Goal: Task Accomplishment & Management: Manage account settings

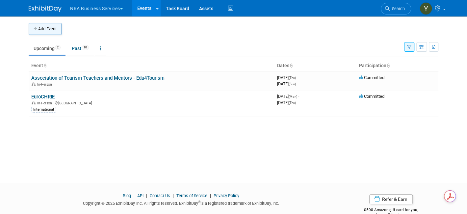
click at [49, 27] on button "Add Event" at bounding box center [45, 29] width 33 height 12
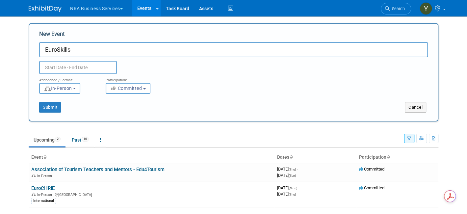
type input "EuroSkills"
click at [76, 69] on input "text" at bounding box center [78, 67] width 78 height 13
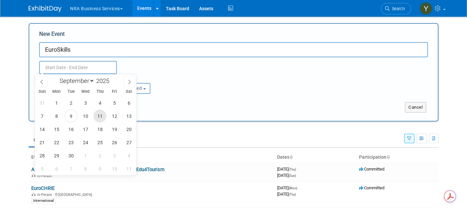
click at [98, 118] on span "11" at bounding box center [99, 116] width 13 height 13
click at [117, 115] on span "12" at bounding box center [114, 116] width 13 height 13
type input "Sep 11, 2025 to Sep 12, 2025"
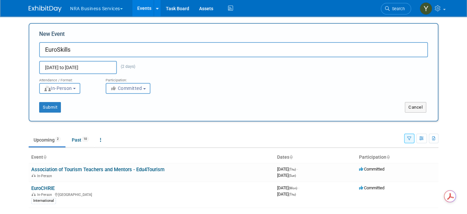
click at [113, 91] on button "Committed" at bounding box center [128, 88] width 45 height 11
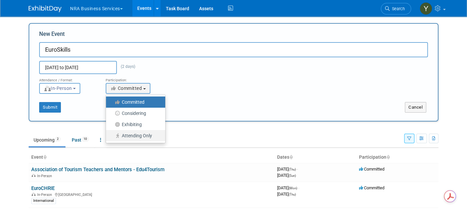
click at [121, 135] on label "Attending Only" at bounding box center [133, 135] width 49 height 9
click at [112, 135] on input "Attending Only" at bounding box center [110, 136] width 4 height 4
select select "102"
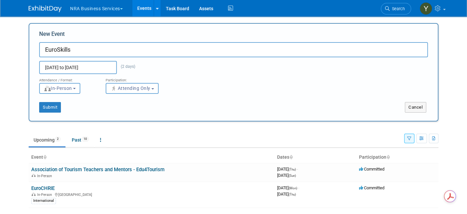
click at [87, 46] on input "EuroSkills" at bounding box center [233, 49] width 388 height 15
click at [42, 190] on link "EuroCHRIE" at bounding box center [42, 188] width 23 height 6
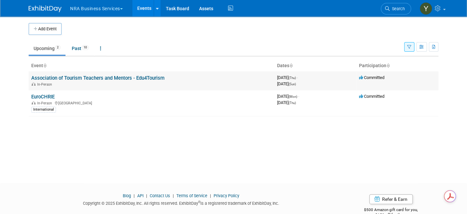
click at [58, 85] on div "In-Person" at bounding box center [151, 83] width 240 height 5
click at [87, 12] on button "NRA Business Services" at bounding box center [100, 7] width 62 height 14
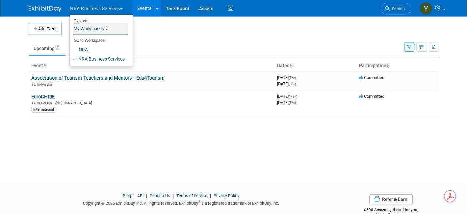
click at [86, 26] on link "My Workspaces 2" at bounding box center [100, 28] width 55 height 11
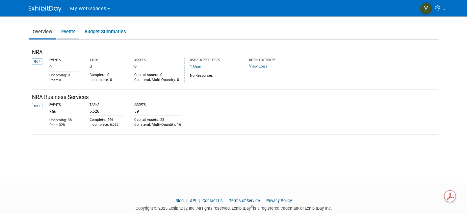
click at [62, 32] on link "Events" at bounding box center [68, 31] width 22 height 13
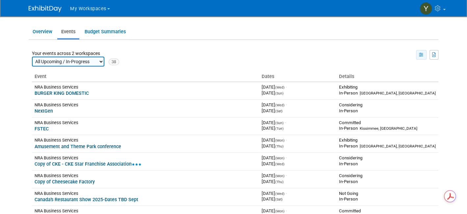
click at [424, 54] on icon "button" at bounding box center [421, 55] width 5 height 4
click at [406, 87] on link "Calendar View" at bounding box center [393, 86] width 55 height 9
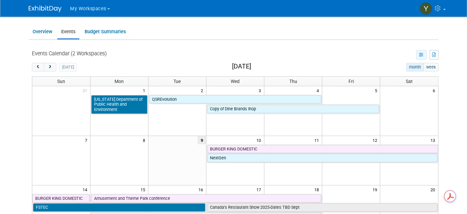
click at [424, 55] on icon "button" at bounding box center [421, 55] width 5 height 4
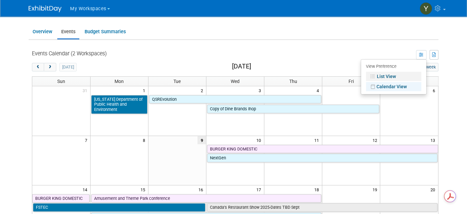
click at [404, 76] on link "List View" at bounding box center [393, 76] width 55 height 9
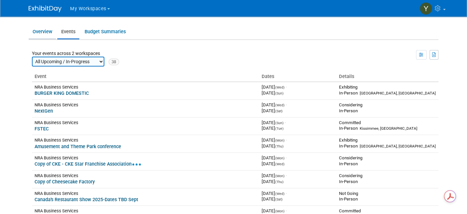
click at [34, 33] on link "Overview" at bounding box center [42, 31] width 27 height 13
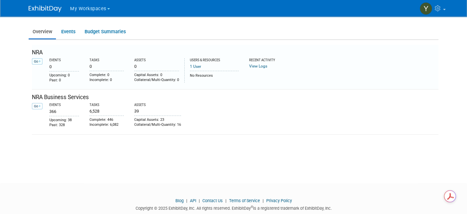
click at [33, 63] on link "Go" at bounding box center [37, 61] width 11 height 6
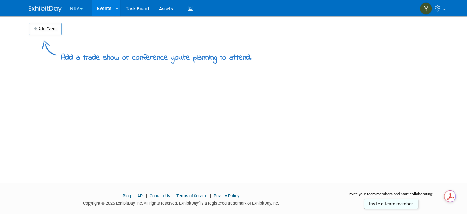
click at [69, 5] on button "NRA" at bounding box center [79, 7] width 21 height 14
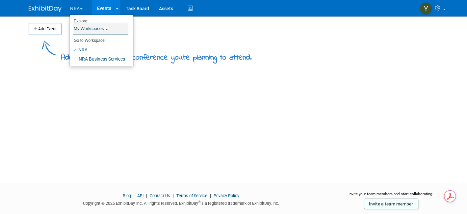
click at [81, 31] on link "My Workspaces 2" at bounding box center [100, 28] width 55 height 11
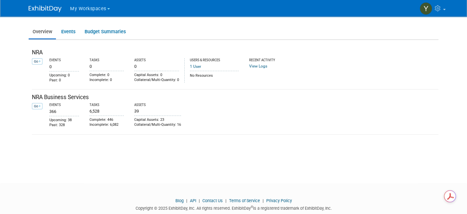
click at [40, 7] on img at bounding box center [45, 9] width 33 height 7
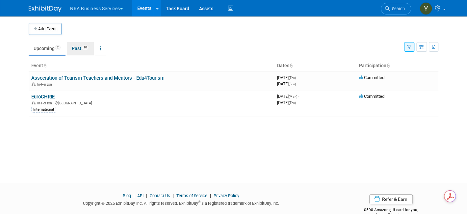
click at [73, 47] on link "Past 10" at bounding box center [80, 48] width 27 height 12
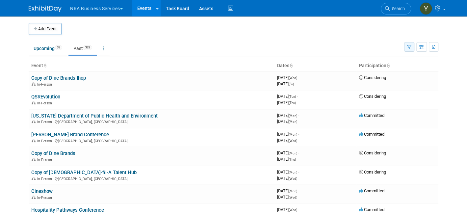
click at [411, 46] on icon "button" at bounding box center [409, 47] width 4 height 4
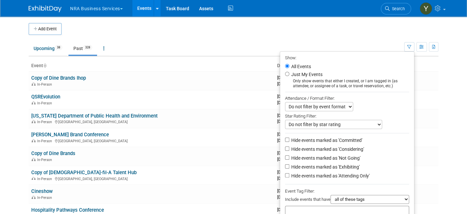
click at [312, 74] on label "Just My Events" at bounding box center [306, 74] width 33 height 7
click at [289, 74] on input "Just My Events" at bounding box center [287, 74] width 4 height 4
radio input "true"
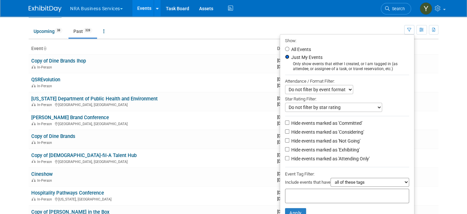
scroll to position [34, 0]
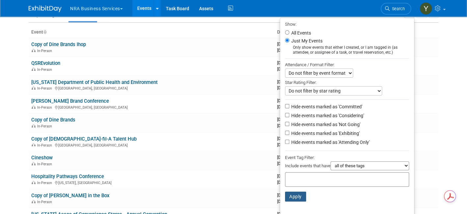
click at [300, 194] on button "Apply" at bounding box center [295, 196] width 21 height 10
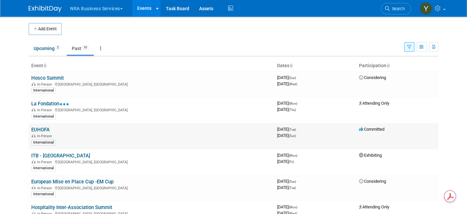
click at [214, 133] on div "In-Person" at bounding box center [151, 135] width 240 height 5
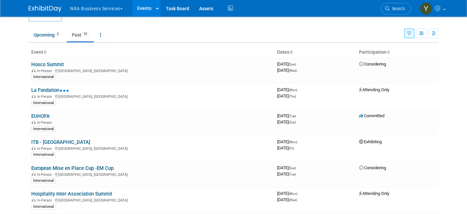
scroll to position [1, 0]
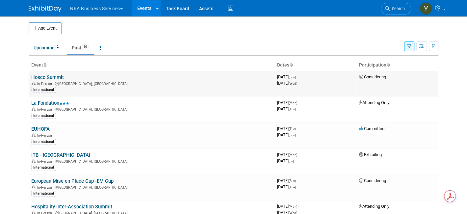
click at [37, 82] on span "In-Person" at bounding box center [45, 84] width 17 height 4
click at [39, 82] on span "In-Person" at bounding box center [45, 84] width 17 height 4
click at [54, 79] on link "Hosco Summit" at bounding box center [47, 77] width 33 height 6
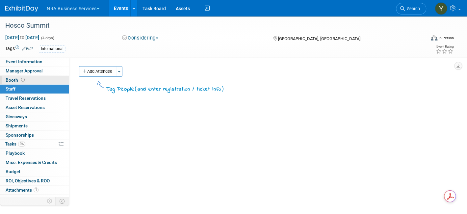
click at [13, 79] on span "Booth" at bounding box center [16, 79] width 20 height 5
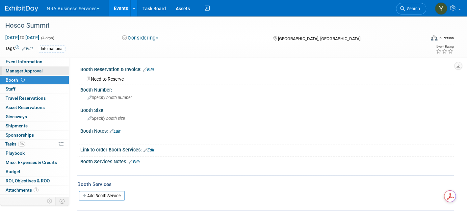
click at [14, 69] on span "Manager Approval" at bounding box center [24, 70] width 37 height 5
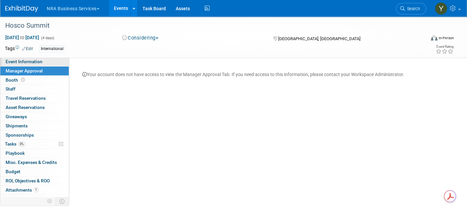
click at [17, 62] on span "Event Information" at bounding box center [24, 61] width 37 height 5
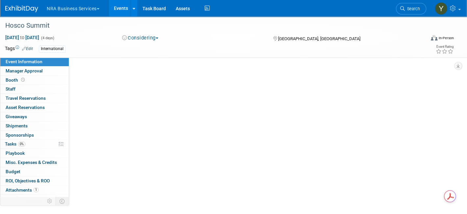
select select "[PERSON_NAME]"
select select "International"
select select "AHLEI"
select select "Developing New Business Relationships"
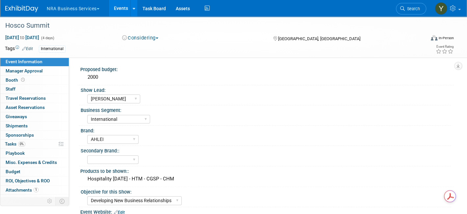
click at [26, 47] on icon at bounding box center [24, 48] width 4 height 4
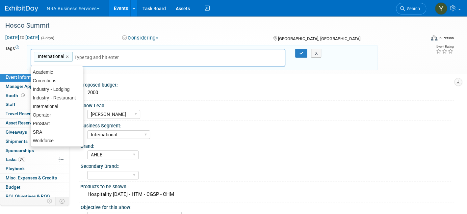
click at [21, 60] on td "Tags Edit" at bounding box center [13, 57] width 16 height 25
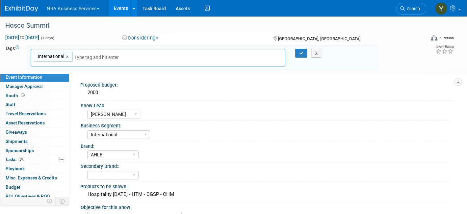
scroll to position [21, 0]
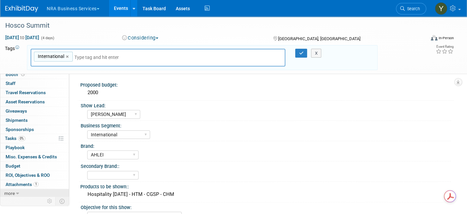
click at [14, 190] on span "more" at bounding box center [9, 192] width 11 height 5
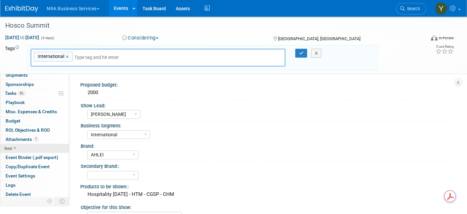
scroll to position [66, 0]
click at [24, 165] on span "Copy/Duplicate Event" at bounding box center [28, 165] width 44 height 5
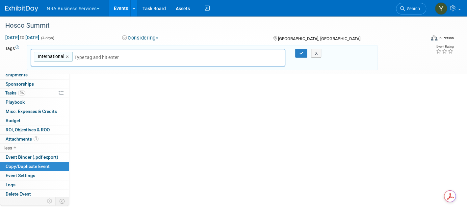
select select "5"
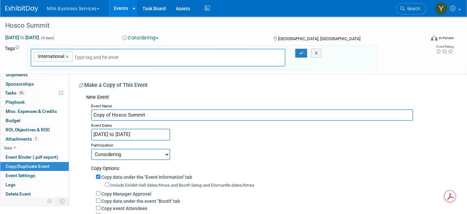
drag, startPoint x: 157, startPoint y: 114, endPoint x: 81, endPoint y: 114, distance: 76.0
click at [81, 114] on div "New Event Event Name Copy of Hosco Summit Event Dates Jun 8, 2025 to Jun 11, 20…" at bounding box center [264, 206] width 370 height 230
paste input "EuroSkills"
type input "EuroSkills"
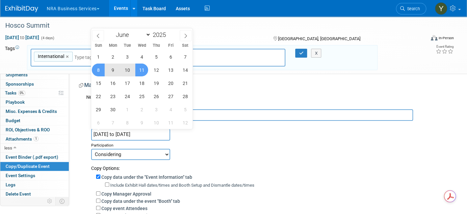
click at [125, 134] on input "Jun 8, 2025 to Jun 11, 2025" at bounding box center [130, 135] width 79 height 12
click at [146, 33] on select "January February March April May June July August September October November De…" at bounding box center [132, 35] width 38 height 8
select select "8"
click at [113, 31] on select "January February March April May June July August September October November De…" at bounding box center [132, 35] width 38 height 8
click at [155, 65] on span "11" at bounding box center [156, 69] width 13 height 13
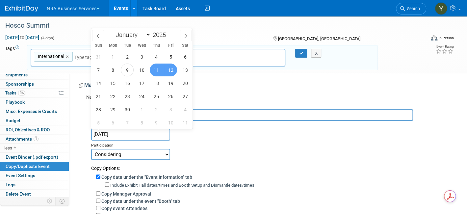
click at [173, 68] on span "12" at bounding box center [170, 69] width 13 height 13
type input "Sep 11, 2025 to Sep 12, 2025"
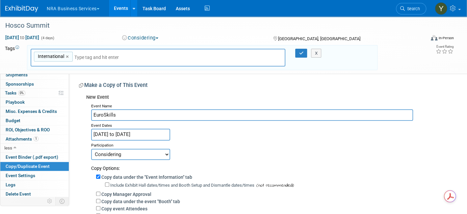
drag, startPoint x: 159, startPoint y: 161, endPoint x: 159, endPoint y: 157, distance: 3.9
click at [159, 160] on div "Copy Options:" at bounding box center [269, 166] width 357 height 12
click at [159, 153] on select "Committed Considering Not Going Exhibiting Attending Only" at bounding box center [130, 154] width 79 height 11
select select "102"
click at [91, 149] on select "Committed Considering Not Going Exhibiting Attending Only" at bounding box center [130, 154] width 79 height 11
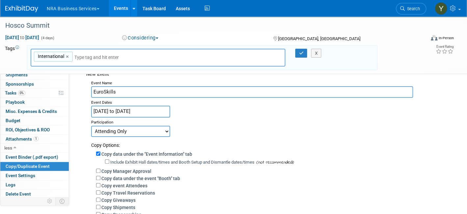
scroll to position [0, 0]
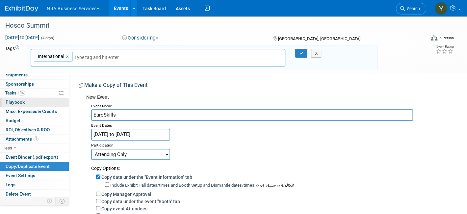
click at [16, 102] on span "Playbook 0" at bounding box center [15, 101] width 19 height 5
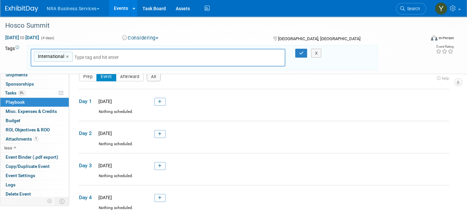
scroll to position [9, 0]
click at [26, 111] on span "Misc. Expenses & Credits 0" at bounding box center [31, 111] width 51 height 5
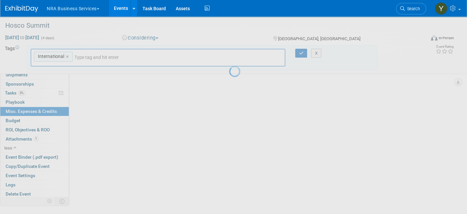
scroll to position [0, 0]
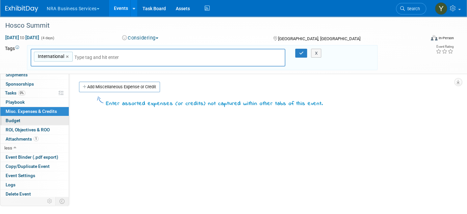
click at [23, 119] on link "Budget" at bounding box center [34, 120] width 68 height 9
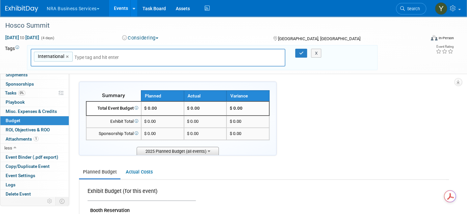
click at [194, 151] on span "2025 Planned Budget (all events)" at bounding box center [177, 151] width 82 height 8
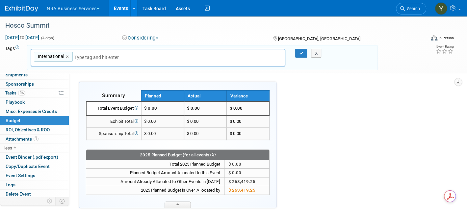
click at [159, 106] on td "$ 0.00" at bounding box center [162, 108] width 43 height 14
click at [149, 108] on span "$ 0.00" at bounding box center [150, 108] width 13 height 5
click at [15, 121] on span "Budget" at bounding box center [13, 120] width 15 height 5
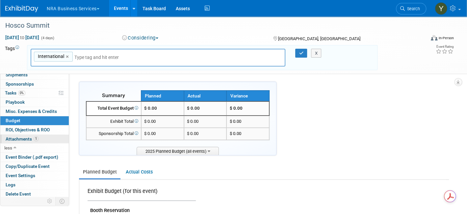
click at [22, 136] on span "Attachments 1" at bounding box center [22, 138] width 33 height 5
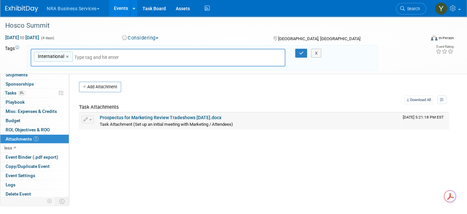
click at [174, 118] on link "Prospectus for Marketing Review Tradeshows 2.27.24.docx" at bounding box center [161, 117] width 122 height 5
click at [148, 213] on html "NRA Business Services Explore: My Workspaces 2 Go to Workspace: NRA NRA Busines…" at bounding box center [233, 107] width 467 height 214
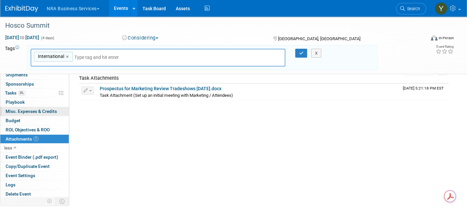
click at [18, 112] on span "Misc. Expenses & Credits 0" at bounding box center [31, 111] width 51 height 5
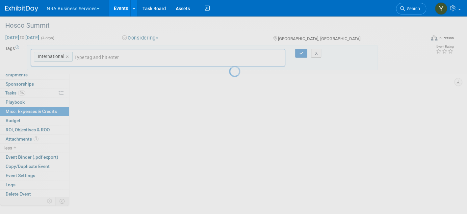
scroll to position [0, 0]
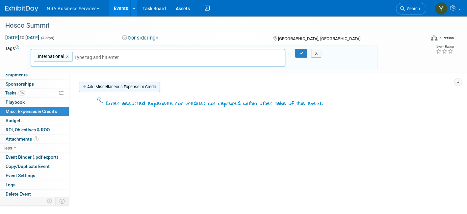
click at [89, 83] on link "Add Miscellaneous Expense or Credit" at bounding box center [119, 87] width 81 height 11
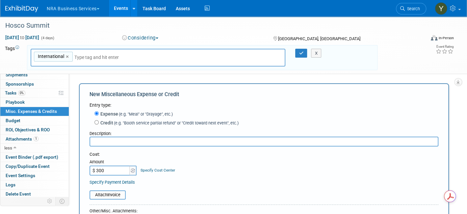
type input "$ 300.00"
click at [238, 180] on div "Specify Payment Details" at bounding box center [263, 182] width 349 height 7
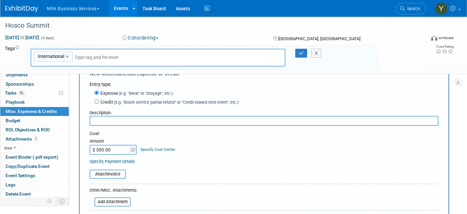
scroll to position [13, 0]
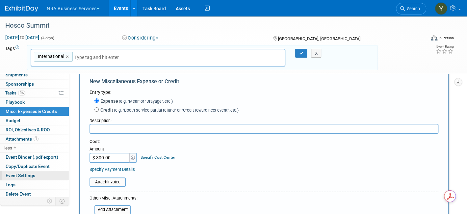
click at [18, 174] on span "Event Settings" at bounding box center [21, 175] width 30 height 5
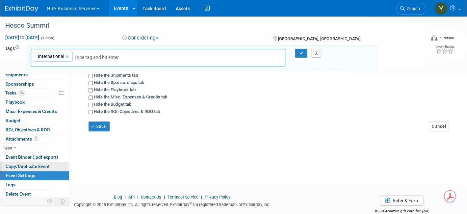
scroll to position [120, 0]
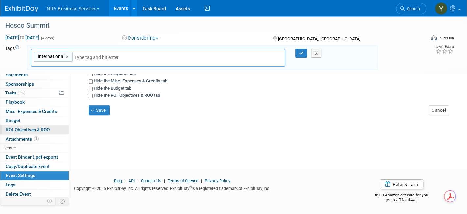
click at [17, 127] on span "ROI, Objectives & ROO 0" at bounding box center [28, 129] width 44 height 5
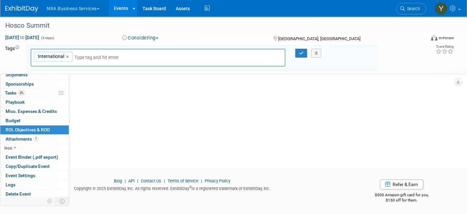
scroll to position [0, 0]
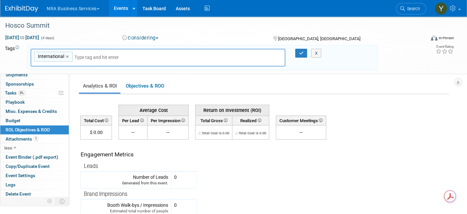
click at [93, 129] on td "$ 0.00" at bounding box center [96, 132] width 31 height 14
click at [18, 118] on span "Budget" at bounding box center [13, 120] width 15 height 5
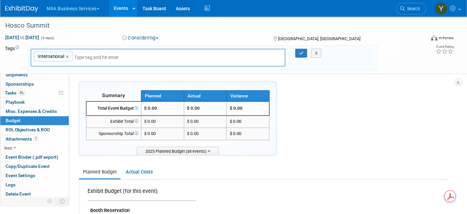
click at [155, 106] on span "$ 0.00" at bounding box center [150, 108] width 13 height 5
click at [153, 111] on span "$ 0.00" at bounding box center [150, 108] width 13 height 5
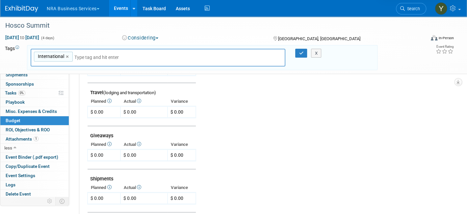
scroll to position [250, 0]
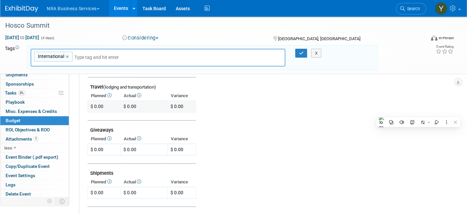
click at [104, 105] on td at bounding box center [106, 106] width 7 height 7
click at [102, 105] on div "$ 0.00" at bounding box center [96, 106] width 13 height 7
click at [288, 36] on span "Barcelona, Spain" at bounding box center [319, 38] width 82 height 5
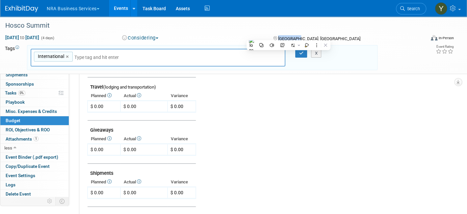
click at [288, 36] on span "Barcelona, Spain" at bounding box center [319, 38] width 82 height 5
click at [287, 39] on span "Barcelona, Spain" at bounding box center [319, 38] width 82 height 5
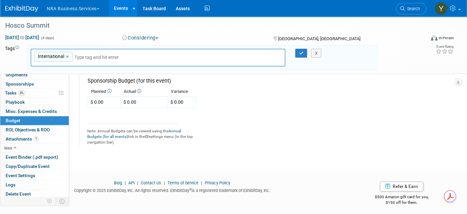
click at [100, 92] on th "Planned" at bounding box center [103, 91] width 33 height 9
click at [99, 100] on div "$ 0.00" at bounding box center [96, 102] width 13 height 7
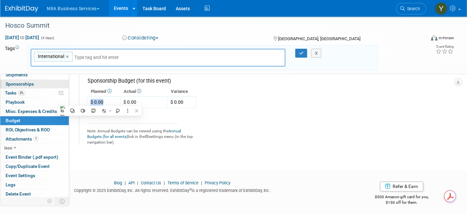
click at [30, 83] on span "Sponsorships 0" at bounding box center [20, 83] width 28 height 5
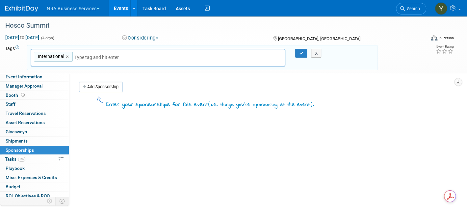
scroll to position [0, 0]
click at [35, 75] on span "Event Information" at bounding box center [24, 76] width 37 height 5
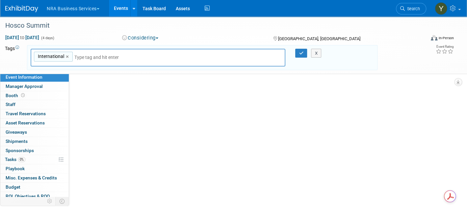
select select "Yamel H"
select select "International"
select select "AHLEI"
select select "Developing New Business Relationships"
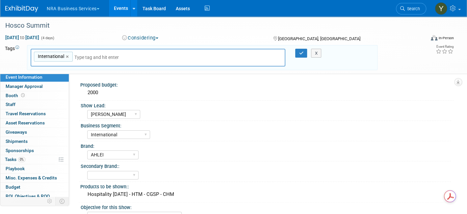
drag, startPoint x: 108, startPoint y: 93, endPoint x: 75, endPoint y: 92, distance: 33.2
click at [75, 92] on div "Proposed budget: 2000 Show Lead: Sergio M Guy W Shane Q Shane R Alisha G Kay A …" at bounding box center [261, 168] width 384 height 190
click at [198, 101] on div "Show Lead:" at bounding box center [266, 105] width 370 height 8
click at [118, 93] on div "2000" at bounding box center [266, 92] width 363 height 10
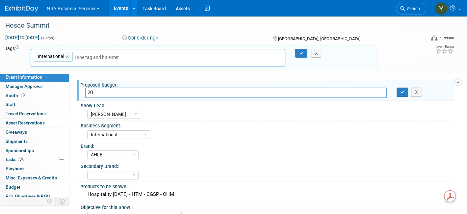
type input "2"
type input "400"
click at [185, 127] on div "Business Segment:" at bounding box center [266, 125] width 370 height 8
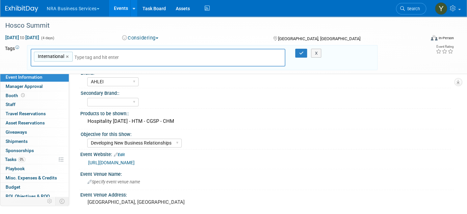
scroll to position [78, 0]
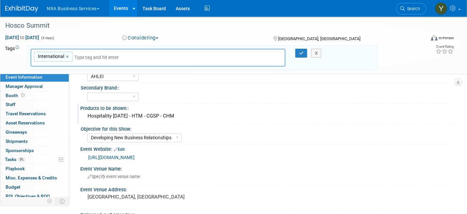
click at [184, 115] on div "Hospitality Today - HTM - CGSP - CHM" at bounding box center [266, 116] width 363 height 10
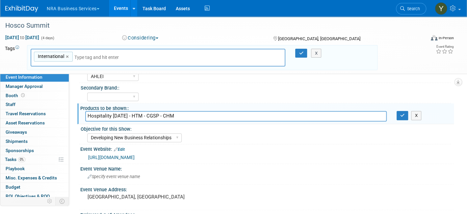
drag, startPoint x: 129, startPoint y: 115, endPoint x: 78, endPoint y: 117, distance: 50.7
click at [78, 117] on div "Products to be shown:: Hospitality Today - HTM - CGSP - CHM Hospitality Today -…" at bounding box center [265, 113] width 376 height 21
drag, startPoint x: 119, startPoint y: 114, endPoint x: 148, endPoint y: 112, distance: 29.0
click at [148, 112] on input "HTM - CGSP - CHM" at bounding box center [235, 116] width 301 height 10
click at [142, 113] on input "HTM - CGSP - CHM" at bounding box center [235, 116] width 301 height 10
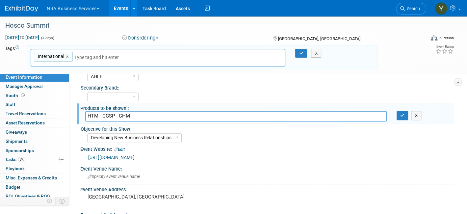
click at [138, 113] on input "HTM - CGSP - CHM" at bounding box center [235, 116] width 301 height 10
type input "HTM - CGSP - CHM- START"
click at [135, 157] on link "https://meet.hosco.com/" at bounding box center [111, 157] width 46 height 5
click at [122, 147] on link "Edit" at bounding box center [119, 149] width 11 height 5
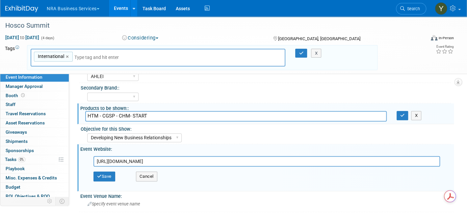
click at [143, 159] on input "https://meet.hosco.com/" at bounding box center [266, 161] width 346 height 11
click at [143, 158] on input "https://meet.hosco.com/" at bounding box center [266, 161] width 346 height 11
paste input "euroskills2025.com/?utm_source=chatgpt.com"
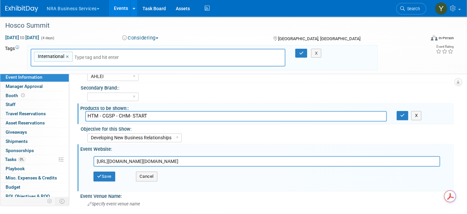
drag, startPoint x: 155, startPoint y: 159, endPoint x: 263, endPoint y: 158, distance: 108.2
click at [263, 158] on input "https://euroskills2025.com/?utm_source=chatgpt.com" at bounding box center [266, 161] width 346 height 11
type input "https://euroskills2025.com/"
click at [104, 174] on button "Save" at bounding box center [104, 176] width 22 height 10
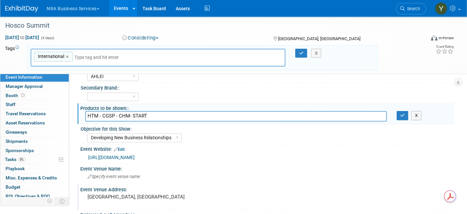
click at [104, 194] on pre "Barcelona, Spain" at bounding box center [157, 197] width 141 height 6
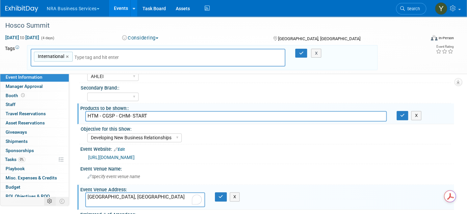
drag, startPoint x: 146, startPoint y: 194, endPoint x: 46, endPoint y: 198, distance: 99.4
click at [46, 198] on div "Event Information Event Info Manager Approval Manager Approval Booth Booth 0 St…" at bounding box center [233, 164] width 467 height 453
type textarea "[GEOGRAPHIC_DATA], [GEOGRAPHIC_DATA]"
click at [279, 157] on div "Event Website: Edit https://euroskills2025.com/ https://euroskills2025.com/ Sav…" at bounding box center [265, 154] width 376 height 20
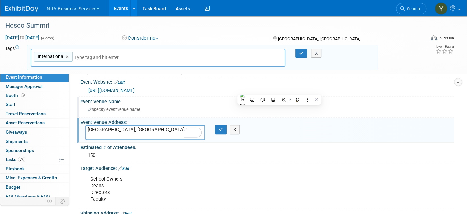
scroll to position [146, 0]
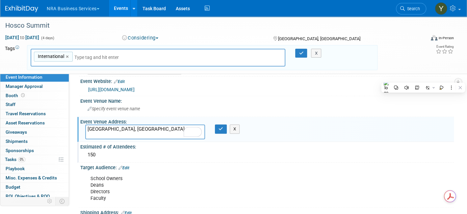
click at [101, 155] on div "150" at bounding box center [266, 155] width 363 height 10
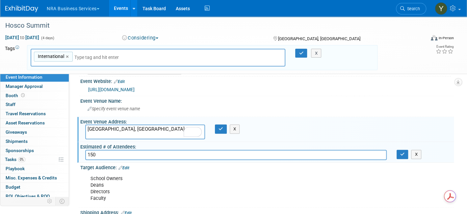
click at [101, 155] on input "150" at bounding box center [235, 155] width 301 height 10
click at [112, 150] on input "text" at bounding box center [235, 155] width 301 height 10
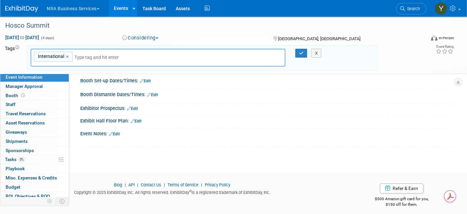
scroll to position [0, 0]
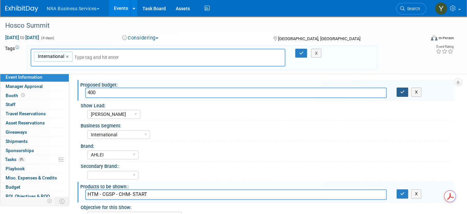
type input "100000"
click at [403, 92] on icon "button" at bounding box center [402, 92] width 5 height 4
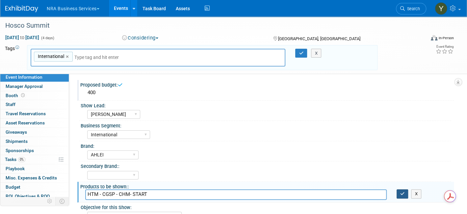
click at [401, 192] on icon "button" at bounding box center [402, 193] width 5 height 4
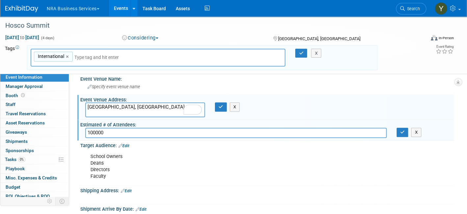
scroll to position [168, 0]
click at [222, 106] on icon "button" at bounding box center [220, 106] width 5 height 4
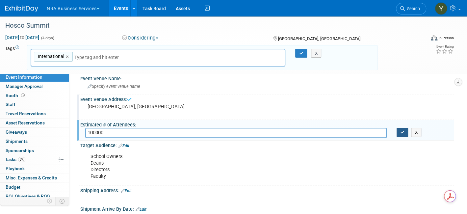
click at [403, 130] on icon "button" at bounding box center [402, 132] width 5 height 4
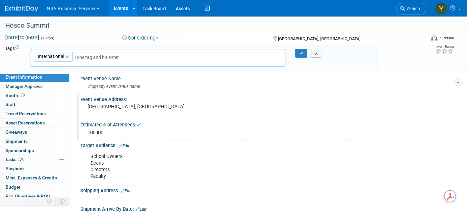
scroll to position [167, 0]
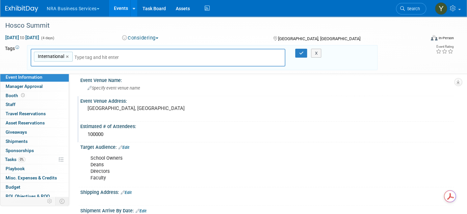
click at [125, 145] on link "Edit" at bounding box center [123, 147] width 11 height 5
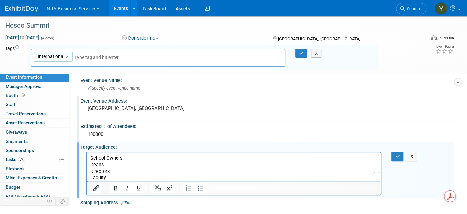
scroll to position [0, 0]
click at [294, 131] on div "100000" at bounding box center [266, 134] width 363 height 10
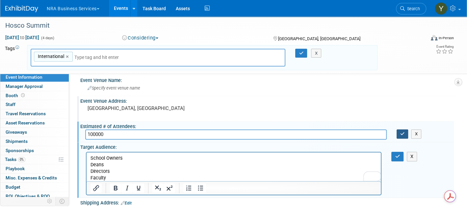
click at [402, 132] on icon "button" at bounding box center [402, 134] width 5 height 4
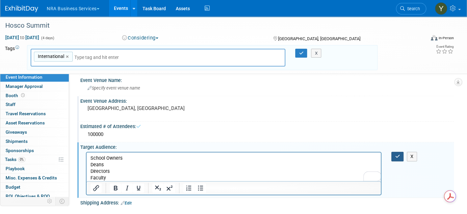
click at [397, 154] on icon "button" at bounding box center [397, 156] width 5 height 5
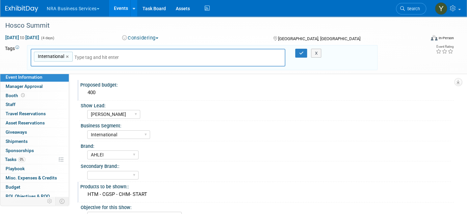
click at [169, 94] on div "400" at bounding box center [266, 92] width 363 height 10
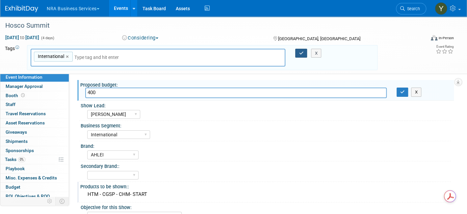
click at [301, 53] on icon "button" at bounding box center [301, 53] width 5 height 4
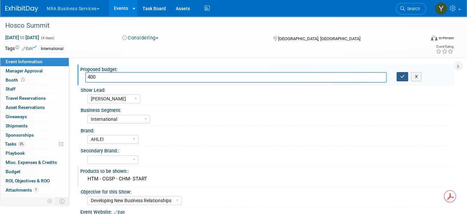
click at [404, 75] on icon "button" at bounding box center [402, 76] width 5 height 4
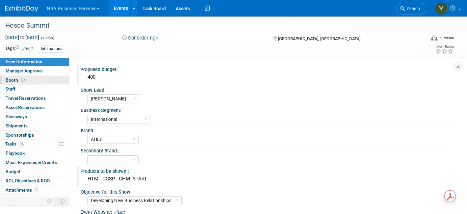
click at [12, 80] on span "Booth" at bounding box center [16, 79] width 20 height 5
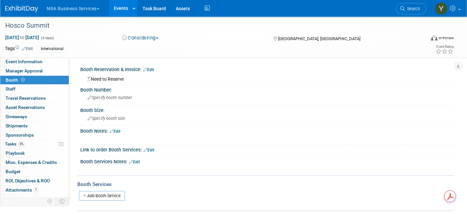
click at [146, 70] on icon at bounding box center [145, 69] width 4 height 4
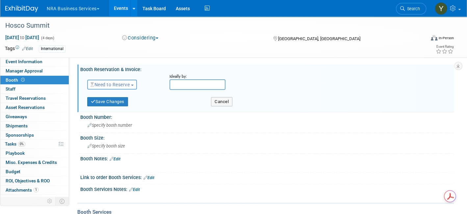
click at [127, 86] on span "Need to Reserve" at bounding box center [109, 84] width 39 height 5
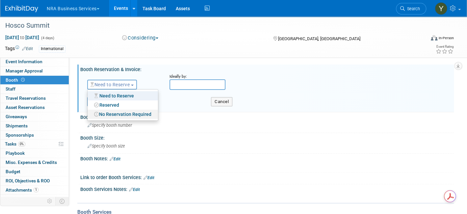
click at [140, 114] on link "No Reservation Required" at bounding box center [122, 114] width 70 height 9
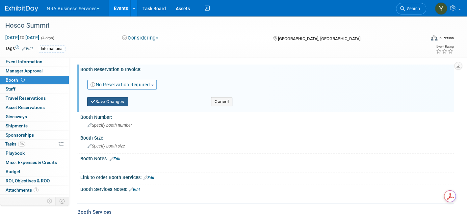
click at [111, 103] on button "Save Changes" at bounding box center [107, 101] width 41 height 9
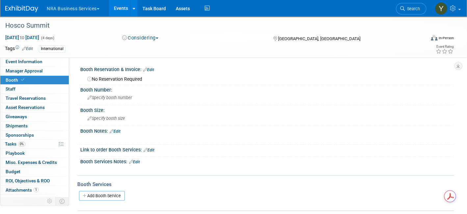
click at [20, 8] on img at bounding box center [21, 9] width 33 height 7
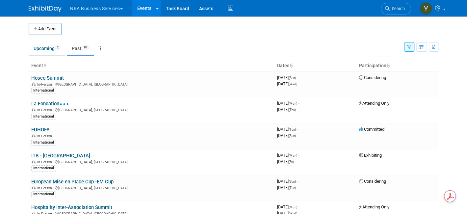
click at [33, 50] on link "Upcoming 2" at bounding box center [47, 48] width 37 height 12
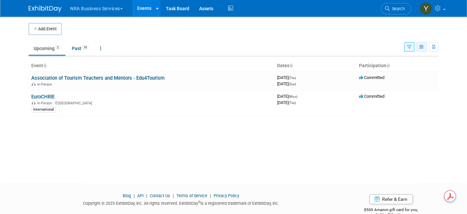
click at [424, 46] on icon "button" at bounding box center [421, 47] width 5 height 4
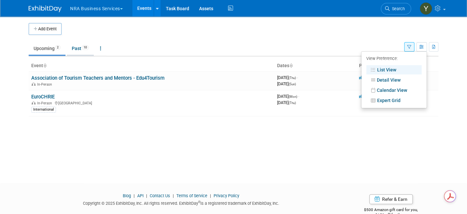
click at [74, 46] on link "Past 10" at bounding box center [80, 48] width 27 height 12
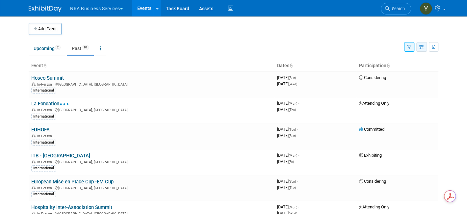
click at [427, 43] on button "button" at bounding box center [421, 47] width 11 height 10
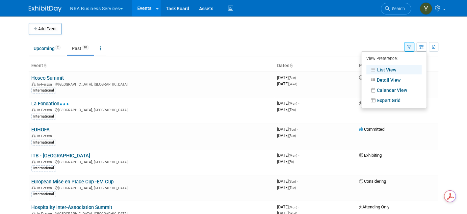
click at [399, 68] on link "List View" at bounding box center [393, 69] width 55 height 9
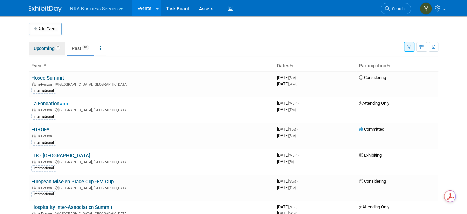
click at [37, 49] on link "Upcoming 2" at bounding box center [47, 48] width 37 height 12
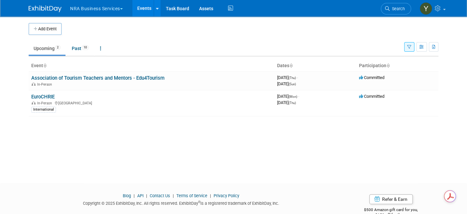
click at [124, 133] on div "Add Event New Event Duplicate Event Warning There is another event in your work…" at bounding box center [233, 93] width 419 height 155
click at [89, 10] on button "NRA Business Services" at bounding box center [100, 7] width 62 height 14
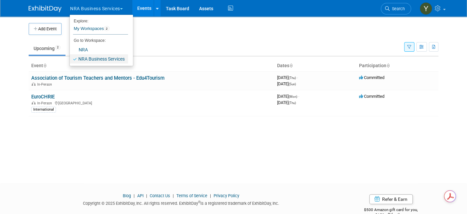
click at [97, 59] on link "NRA Business Services" at bounding box center [99, 58] width 58 height 9
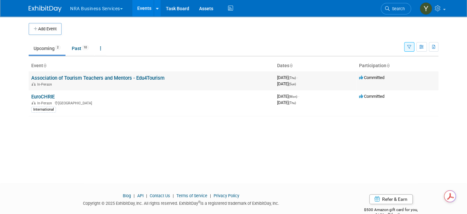
click at [72, 82] on div "In-Person" at bounding box center [151, 83] width 240 height 5
click at [75, 75] on link "Association of Tourism Teachers and Mentors - Edu4Tourism" at bounding box center [97, 78] width 133 height 6
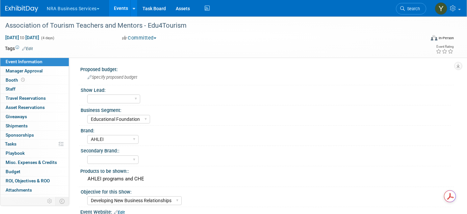
select select "Educational Foundation"
select select "AHLEI"
select select "Developing New Business Relationships"
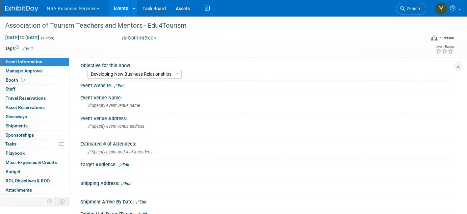
scroll to position [128, 0]
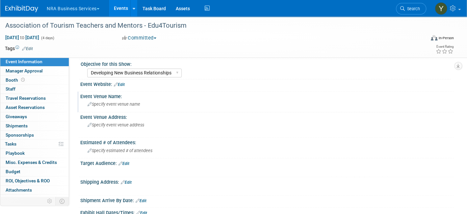
click at [114, 102] on span "Specify event venue name" at bounding box center [113, 104] width 53 height 5
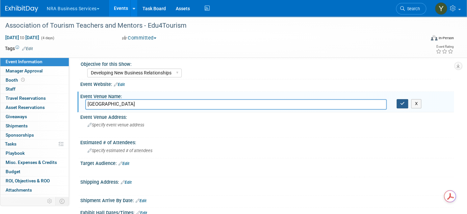
type input "Bucharest Convention Center"
click at [400, 102] on icon "button" at bounding box center [402, 103] width 5 height 4
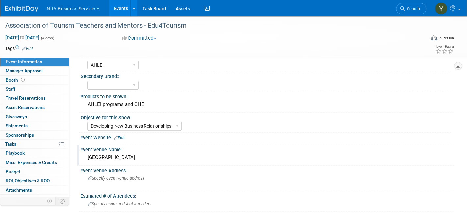
scroll to position [49, 0]
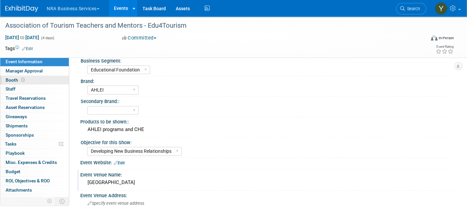
click at [12, 76] on link "Booth" at bounding box center [34, 80] width 68 height 9
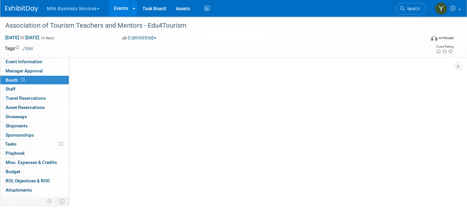
scroll to position [0, 0]
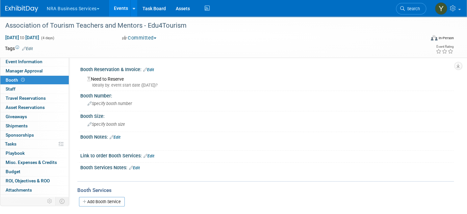
click at [150, 69] on link "Edit" at bounding box center [148, 69] width 11 height 5
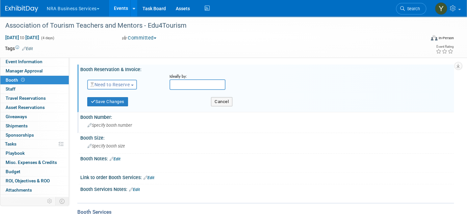
click at [347, 127] on div "Specify booth number" at bounding box center [266, 125] width 363 height 10
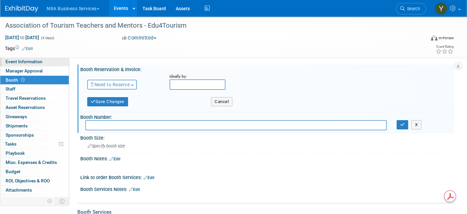
click at [28, 62] on span "Event Information" at bounding box center [24, 61] width 37 height 5
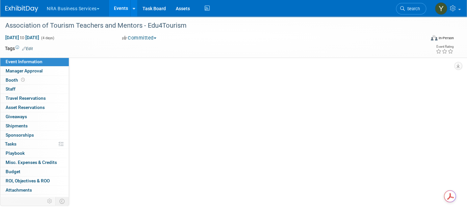
select select "Educational Foundation"
select select "AHLEI"
select select "Developing New Business Relationships"
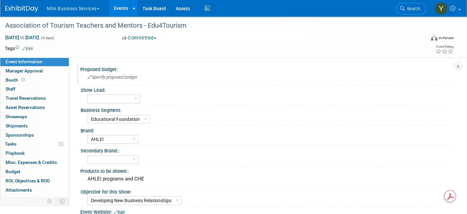
click at [108, 80] on div "Specify proposed budget" at bounding box center [266, 77] width 363 height 10
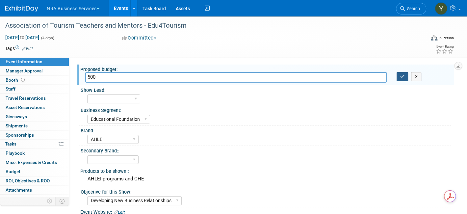
type input "500"
click at [402, 76] on icon "button" at bounding box center [402, 76] width 5 height 4
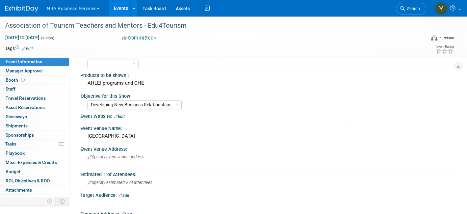
scroll to position [97, 0]
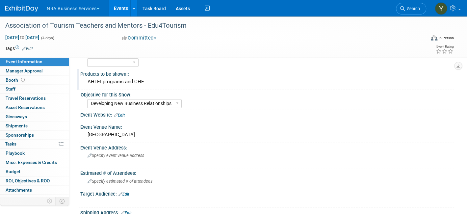
click at [125, 79] on div "AHLEI programs and CHE" at bounding box center [266, 82] width 363 height 10
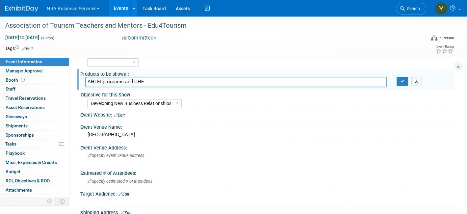
click at [124, 80] on input "AHLEI programs and CHE" at bounding box center [235, 82] width 301 height 10
type input "AHLEI programs specially CHT and CHE"
click at [401, 80] on icon "button" at bounding box center [402, 81] width 5 height 4
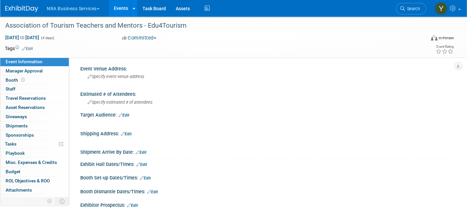
scroll to position [169, 0]
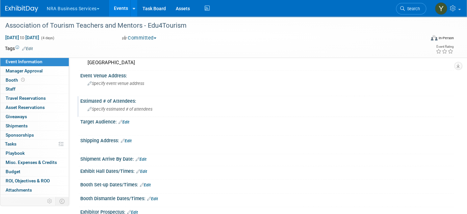
click at [155, 105] on div "Specify estimated # of attendees" at bounding box center [266, 109] width 363 height 10
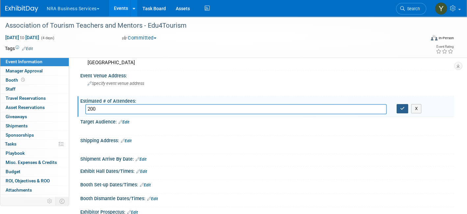
type input "200"
click at [403, 106] on icon "button" at bounding box center [402, 108] width 5 height 4
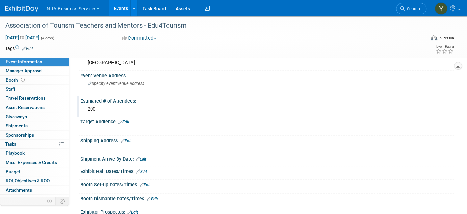
click at [125, 120] on link "Edit" at bounding box center [123, 122] width 11 height 5
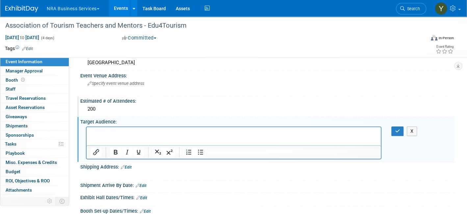
scroll to position [0, 0]
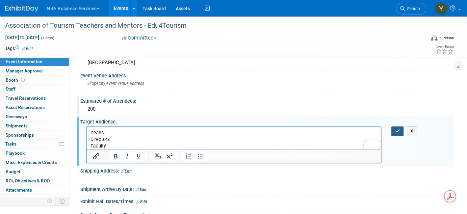
click at [398, 129] on icon "button" at bounding box center [397, 131] width 5 height 5
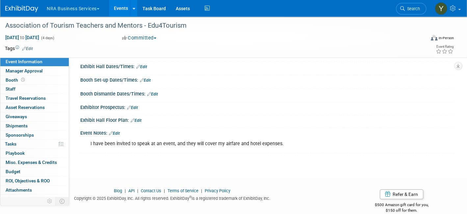
scroll to position [300, 0]
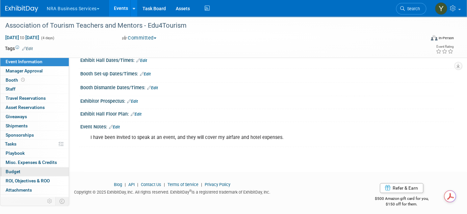
click at [17, 169] on span "Budget" at bounding box center [13, 171] width 15 height 5
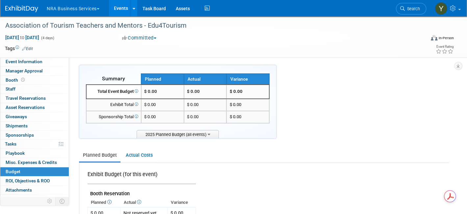
scroll to position [0, 0]
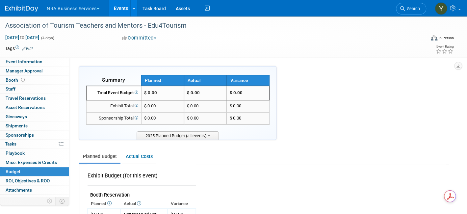
click at [113, 49] on td at bounding box center [205, 48] width 344 height 7
click at [123, 7] on link "Events" at bounding box center [121, 8] width 24 height 16
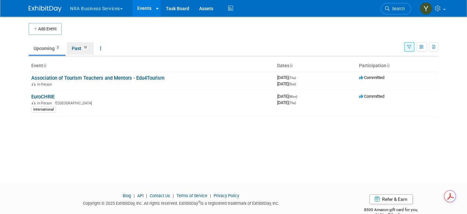
click at [75, 47] on link "Past 10" at bounding box center [80, 48] width 27 height 12
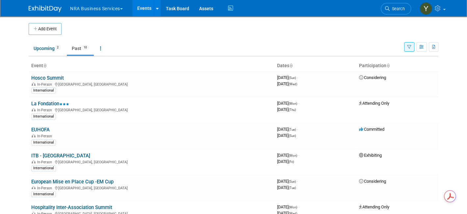
click at [37, 79] on link "Hosco Summit" at bounding box center [47, 78] width 33 height 6
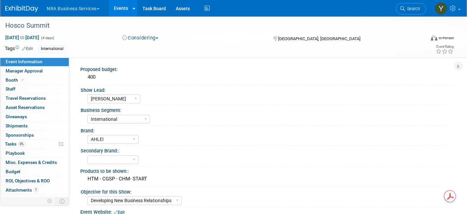
select select "[PERSON_NAME]"
select select "International"
select select "AHLEI"
select select "Developing New Business Relationships"
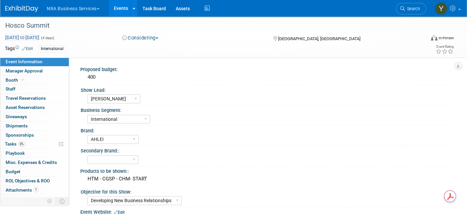
click at [25, 36] on span "[DATE] to [DATE]" at bounding box center [22, 38] width 35 height 6
click at [22, 17] on div at bounding box center [211, 19] width 417 height 6
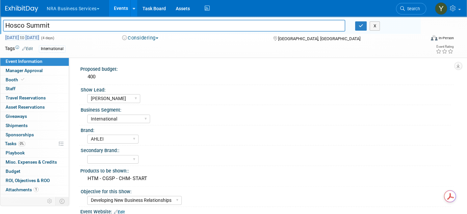
click at [28, 37] on span "[DATE] to [DATE]" at bounding box center [22, 38] width 35 height 6
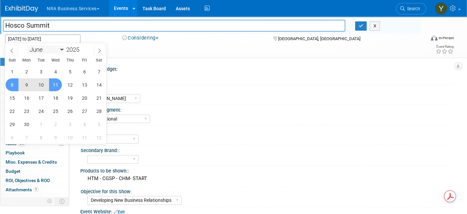
click at [58, 50] on select "January February March April May June July August September October November De…" at bounding box center [46, 49] width 38 height 8
select select "10"
click at [27, 45] on select "January February March April May June July August September October November De…" at bounding box center [46, 49] width 38 height 8
click at [71, 99] on span "13" at bounding box center [69, 97] width 13 height 13
type input "[DATE]"
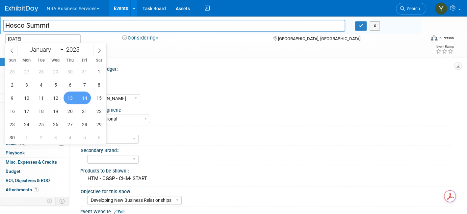
click at [86, 98] on span "14" at bounding box center [84, 97] width 13 height 13
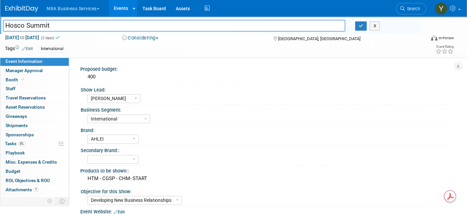
click at [139, 27] on input "Hosco Summit" at bounding box center [174, 26] width 342 height 12
click at [140, 27] on input "Hosco Summit" at bounding box center [174, 26] width 342 height 12
type input "Euro Skills"
click at [357, 28] on button "button" at bounding box center [361, 25] width 12 height 9
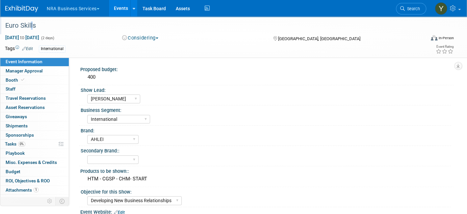
click at [31, 26] on div "Euro Skills" at bounding box center [209, 26] width 412 height 12
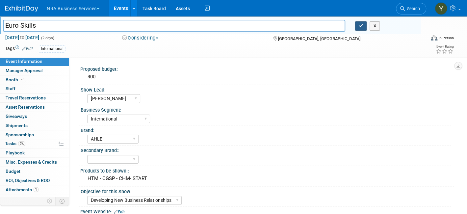
click at [359, 27] on icon "button" at bounding box center [360, 26] width 5 height 4
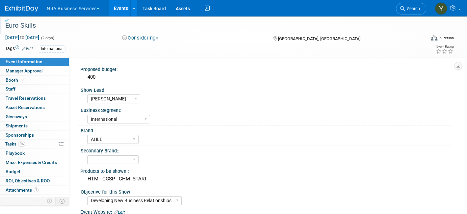
click at [146, 37] on button "Considering" at bounding box center [140, 38] width 41 height 7
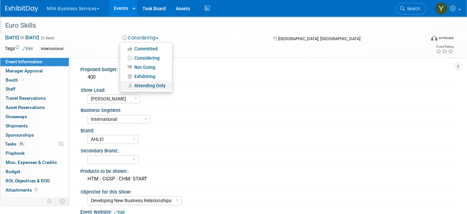
click at [153, 85] on link "Attending Only" at bounding box center [146, 85] width 52 height 9
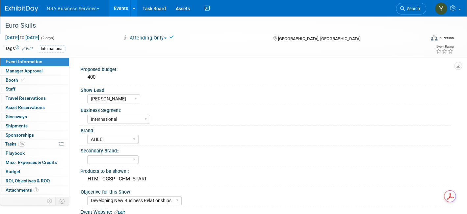
click at [202, 47] on div "International" at bounding box center [208, 48] width 338 height 7
click at [25, 60] on span "Event Information" at bounding box center [24, 61] width 37 height 5
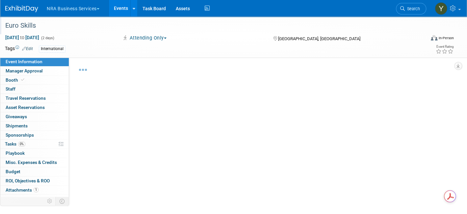
select select "Yamel H"
select select "International"
select select "AHLEI"
select select "Developing New Business Relationships"
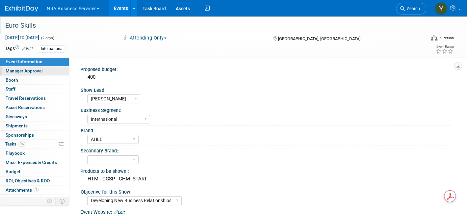
click at [29, 69] on span "Manager Approval" at bounding box center [24, 70] width 37 height 5
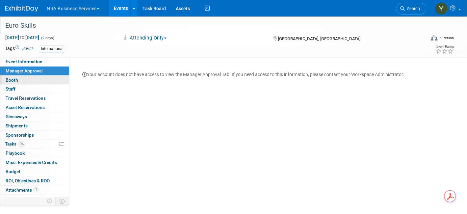
click at [29, 78] on link "Booth" at bounding box center [34, 80] width 68 height 9
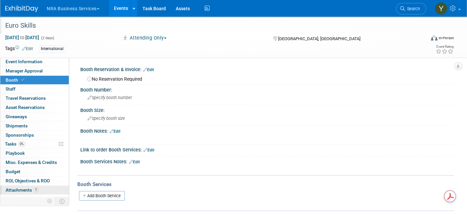
scroll to position [6, 0]
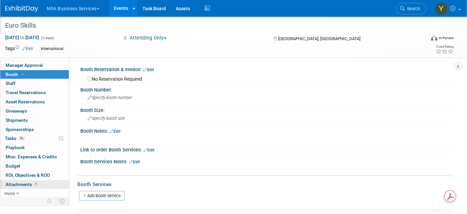
click at [30, 182] on span "Attachments 1" at bounding box center [22, 184] width 33 height 5
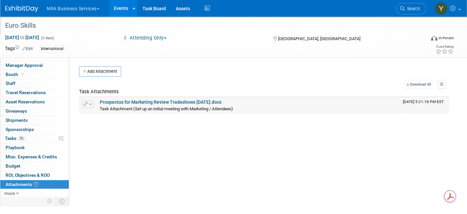
click at [87, 102] on icon "button" at bounding box center [86, 104] width 5 height 4
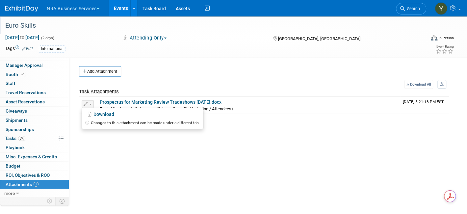
click at [169, 160] on div "Proposed budget: 400 Show Lead: Sergio M Guy W Shane Q Shane R Alisha G Kay A CC" at bounding box center [261, 129] width 384 height 145
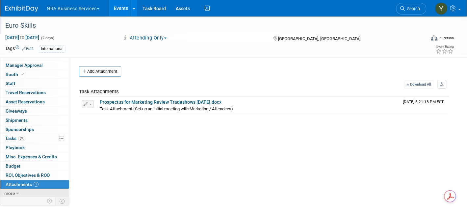
drag, startPoint x: 51, startPoint y: 181, endPoint x: 26, endPoint y: 189, distance: 26.3
click at [26, 189] on link "more" at bounding box center [34, 193] width 68 height 9
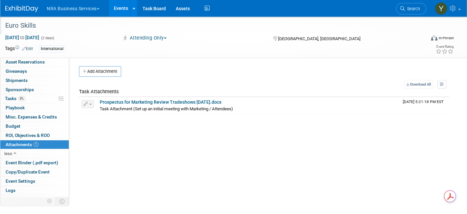
scroll to position [51, 0]
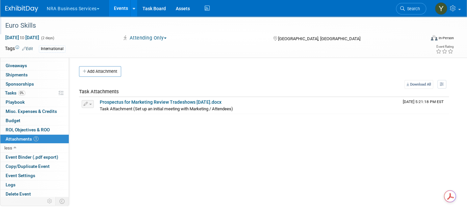
click at [119, 8] on link "Events" at bounding box center [121, 8] width 24 height 16
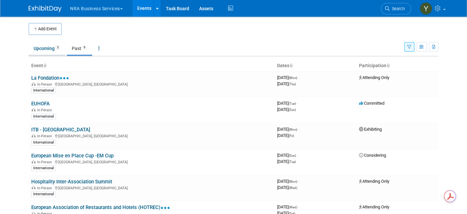
click at [31, 47] on link "Upcoming 3" at bounding box center [47, 48] width 37 height 12
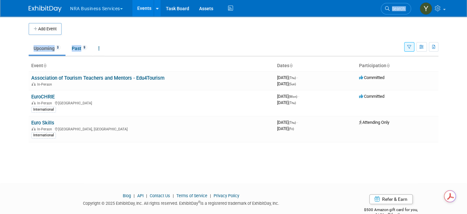
drag, startPoint x: 292, startPoint y: 5, endPoint x: 208, endPoint y: 43, distance: 92.0
click at [212, 44] on body "NRA Business Services Explore: My Workspaces 2 Go to Workspace: NRA NRA Busines…" at bounding box center [233, 107] width 467 height 214
